Goal: Information Seeking & Learning: Obtain resource

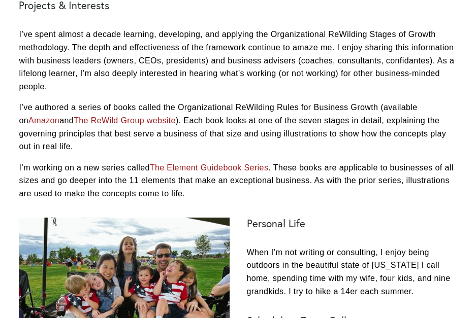
scroll to position [508, 0]
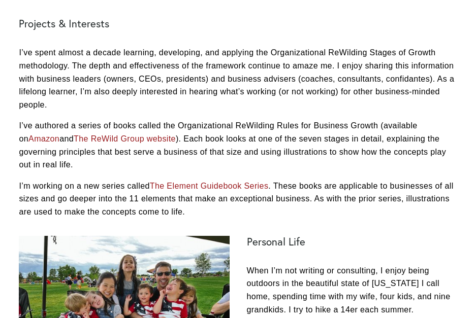
drag, startPoint x: 224, startPoint y: 141, endPoint x: 219, endPoint y: 144, distance: 5.9
click at [224, 141] on p "I’ve authored a series of books called the Organizational ReWilding Rules for B…" at bounding box center [238, 145] width 438 height 52
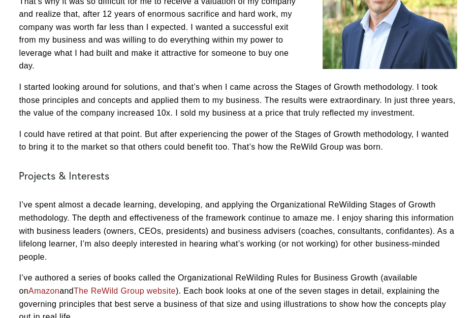
scroll to position [457, 0]
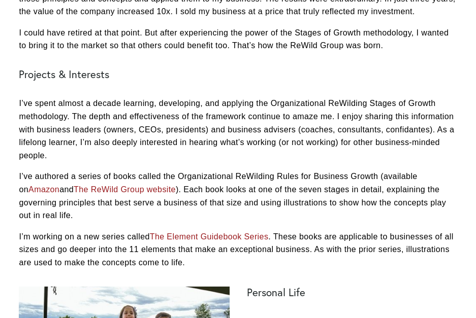
click at [260, 109] on p "I’ve spent almost a decade learning, developing, and applying the Organizationa…" at bounding box center [238, 129] width 438 height 65
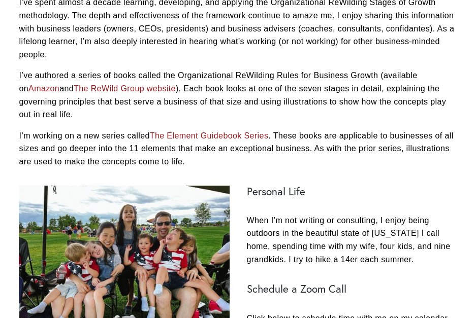
scroll to position [559, 0]
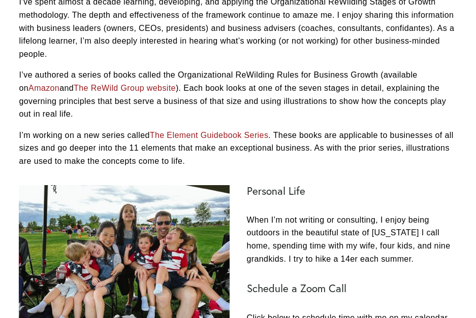
drag, startPoint x: 403, startPoint y: 84, endPoint x: 375, endPoint y: 90, distance: 28.7
click at [403, 84] on p "I’ve authored a series of books called the Organizational ReWilding Rules for B…" at bounding box center [238, 95] width 438 height 52
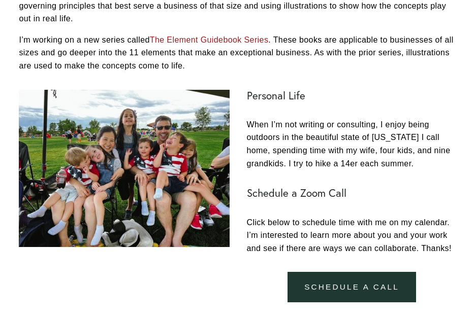
scroll to position [660, 0]
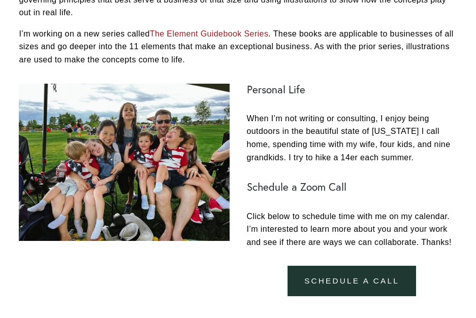
click at [310, 159] on p "When I’m not writing or consulting, I enjoy being outdoors in the beautiful sta…" at bounding box center [352, 138] width 210 height 52
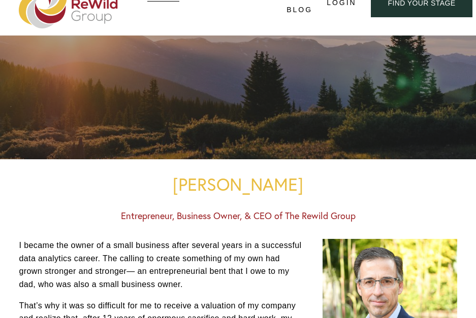
scroll to position [152, 0]
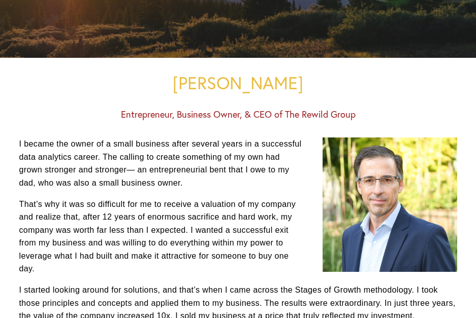
click at [230, 204] on p "That’s why it was so difficult for me to receive a valuation of my company and …" at bounding box center [238, 237] width 438 height 78
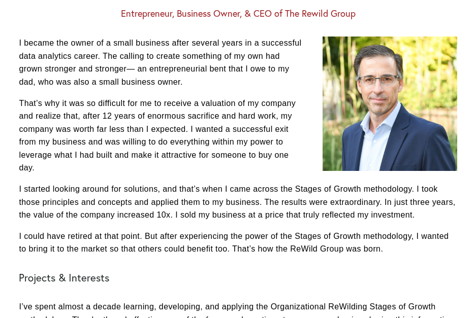
scroll to position [254, 0]
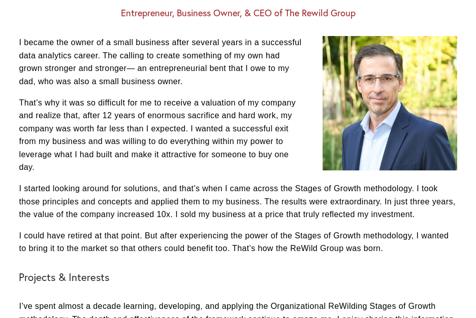
click at [234, 168] on p "That’s why it was so difficult for me to receive a valuation of my company and …" at bounding box center [238, 136] width 438 height 78
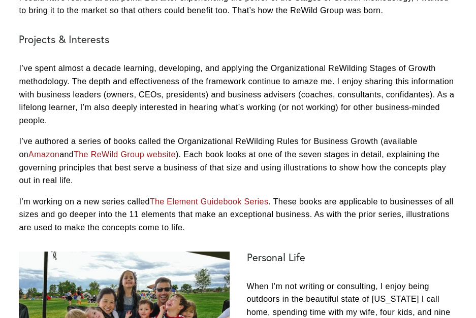
scroll to position [660, 0]
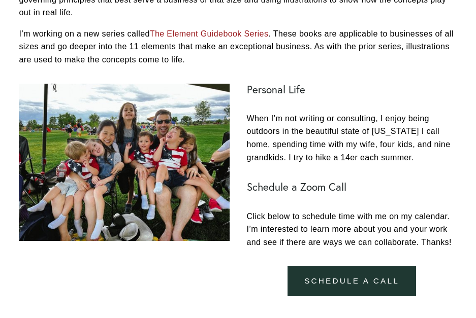
click at [418, 154] on p "When I’m not writing or consulting, I enjoy being outdoors in the beautiful sta…" at bounding box center [352, 138] width 210 height 52
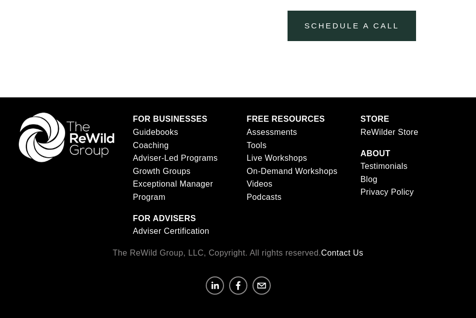
scroll to position [918, 0]
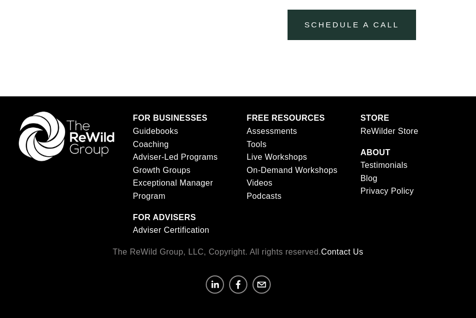
click at [334, 214] on div "FOR BUSINESSES Guidebooks Coaching Adviser-Led Programs Growth Groups Exception…" at bounding box center [294, 174] width 341 height 125
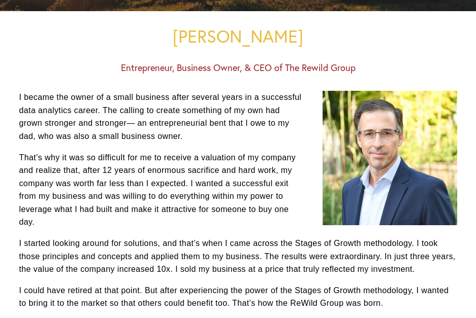
scroll to position [4, 0]
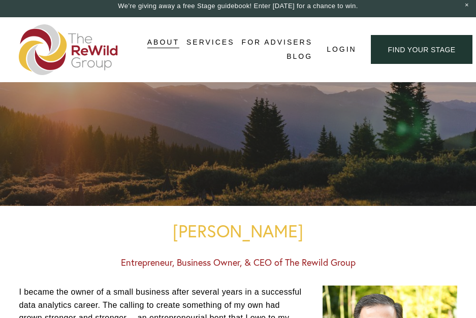
click at [0, 0] on span "Free Resources" at bounding box center [0, 0] width 0 height 0
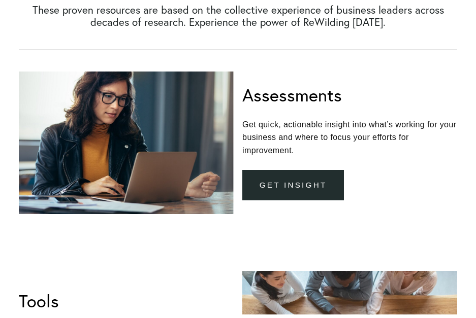
scroll to position [305, 0]
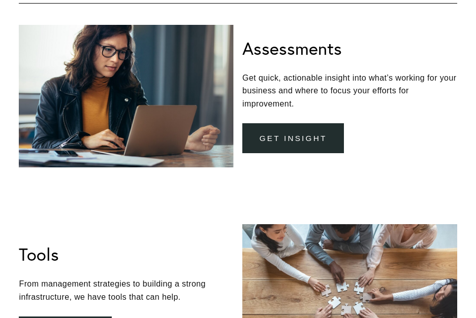
click at [382, 67] on div "Assessments Get quick, actionable insight into what’s working for your business…" at bounding box center [349, 96] width 214 height 115
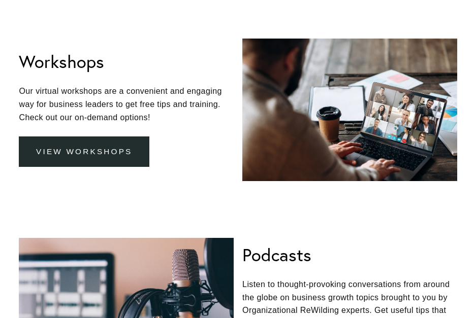
scroll to position [965, 0]
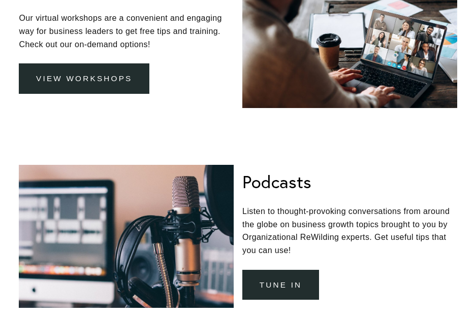
click at [378, 219] on p "Listen to thought-provoking conversations from around the globe on business gro…" at bounding box center [349, 231] width 214 height 52
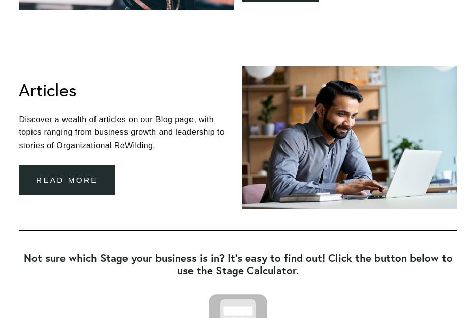
scroll to position [1270, 0]
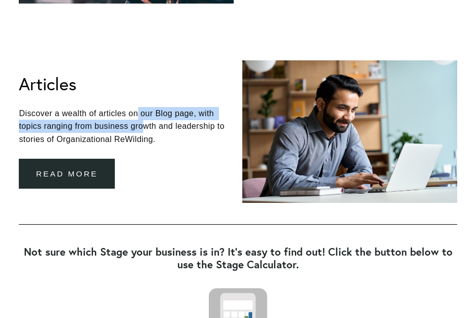
drag, startPoint x: 137, startPoint y: 112, endPoint x: 145, endPoint y: 128, distance: 18.2
click at [145, 128] on p "Discover a wealth of articles on our Blog page, with topics ranging from busine…" at bounding box center [126, 126] width 214 height 39
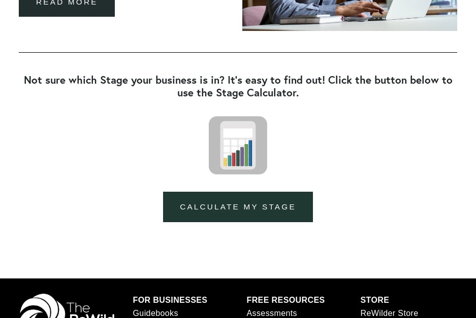
scroll to position [1524, 0]
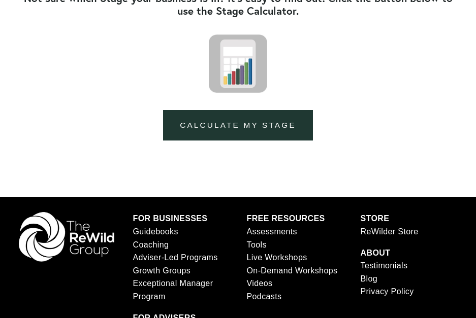
click at [382, 144] on div "calculate my stage" at bounding box center [237, 126] width 455 height 48
click at [382, 138] on div "calculate my stage" at bounding box center [238, 125] width 438 height 30
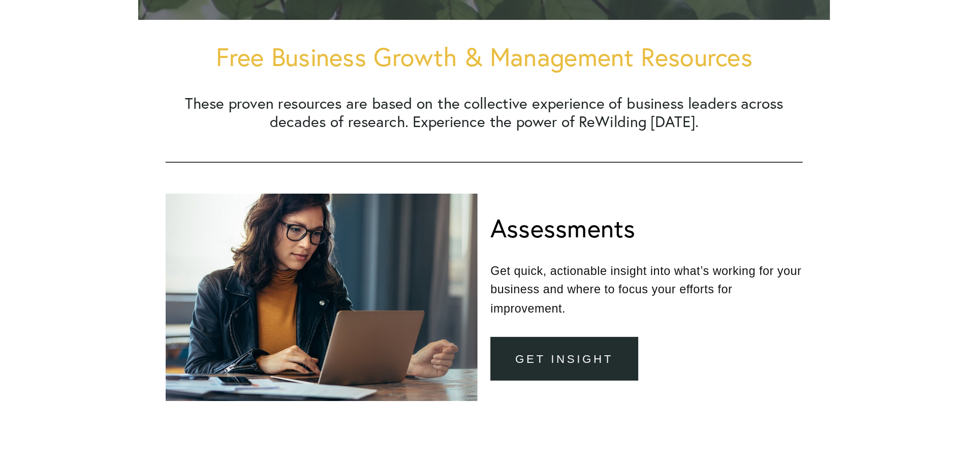
scroll to position [102, 0]
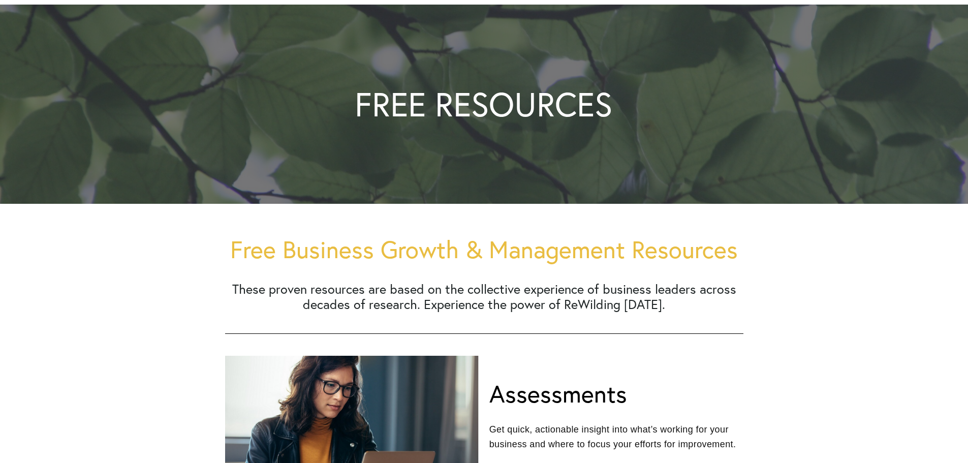
click at [475, 310] on div "Assessments Get quick, actionable insight into what’s working for your business…" at bounding box center [483, 440] width 535 height 186
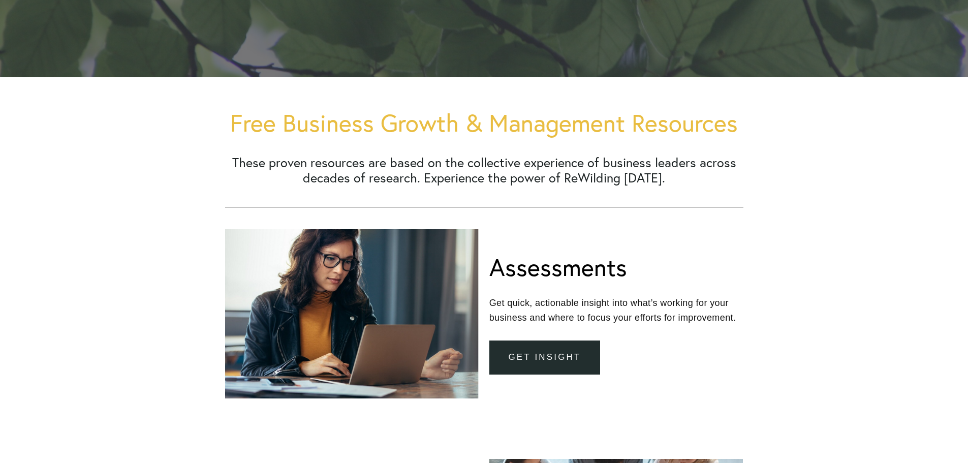
scroll to position [406, 0]
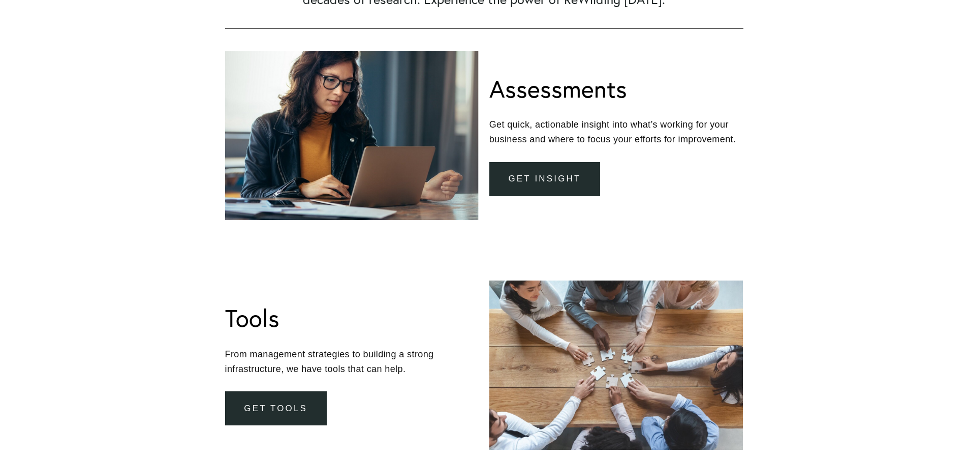
click at [475, 148] on div "Assessments Get quick, actionable insight into what’s working for your business…" at bounding box center [616, 135] width 254 height 121
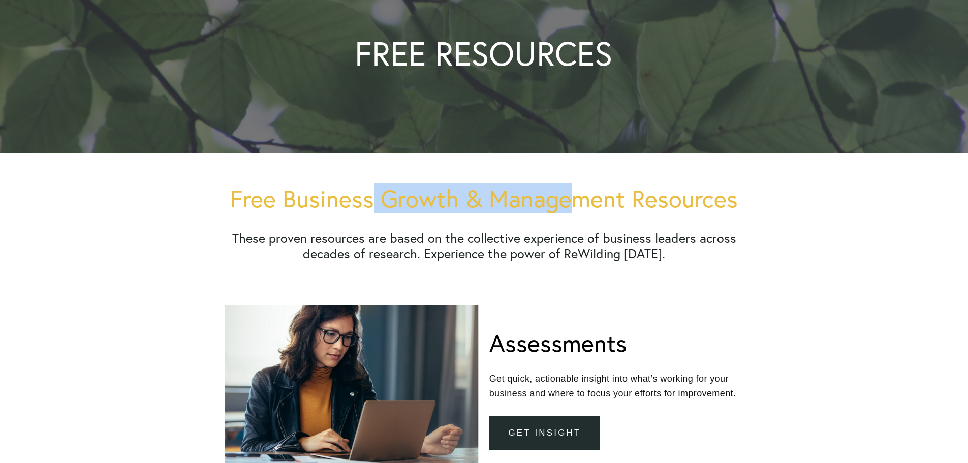
drag, startPoint x: 375, startPoint y: 201, endPoint x: 570, endPoint y: 211, distance: 195.3
click at [475, 211] on h1 "Free Business Growth & Management Resources" at bounding box center [484, 198] width 518 height 27
